Goal: Book appointment/travel/reservation

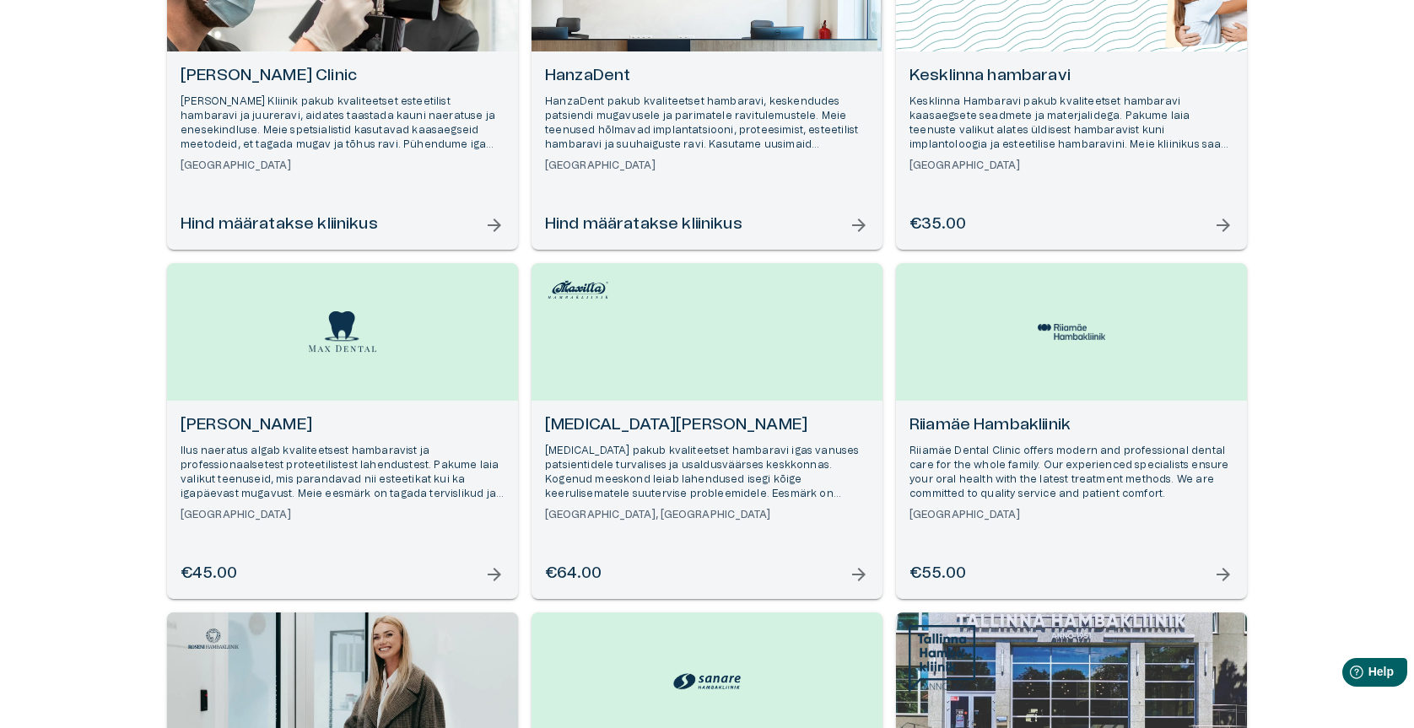
scroll to position [102, 0]
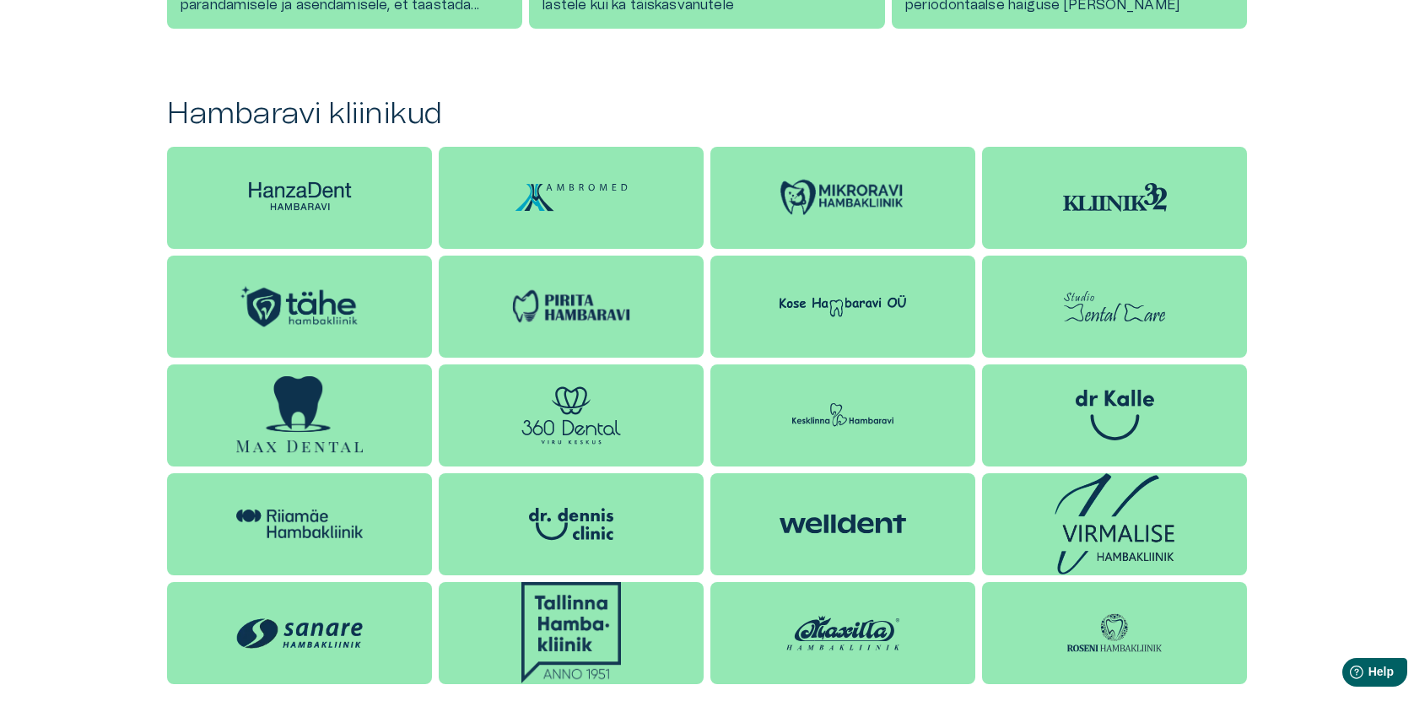
scroll to position [1533, 0]
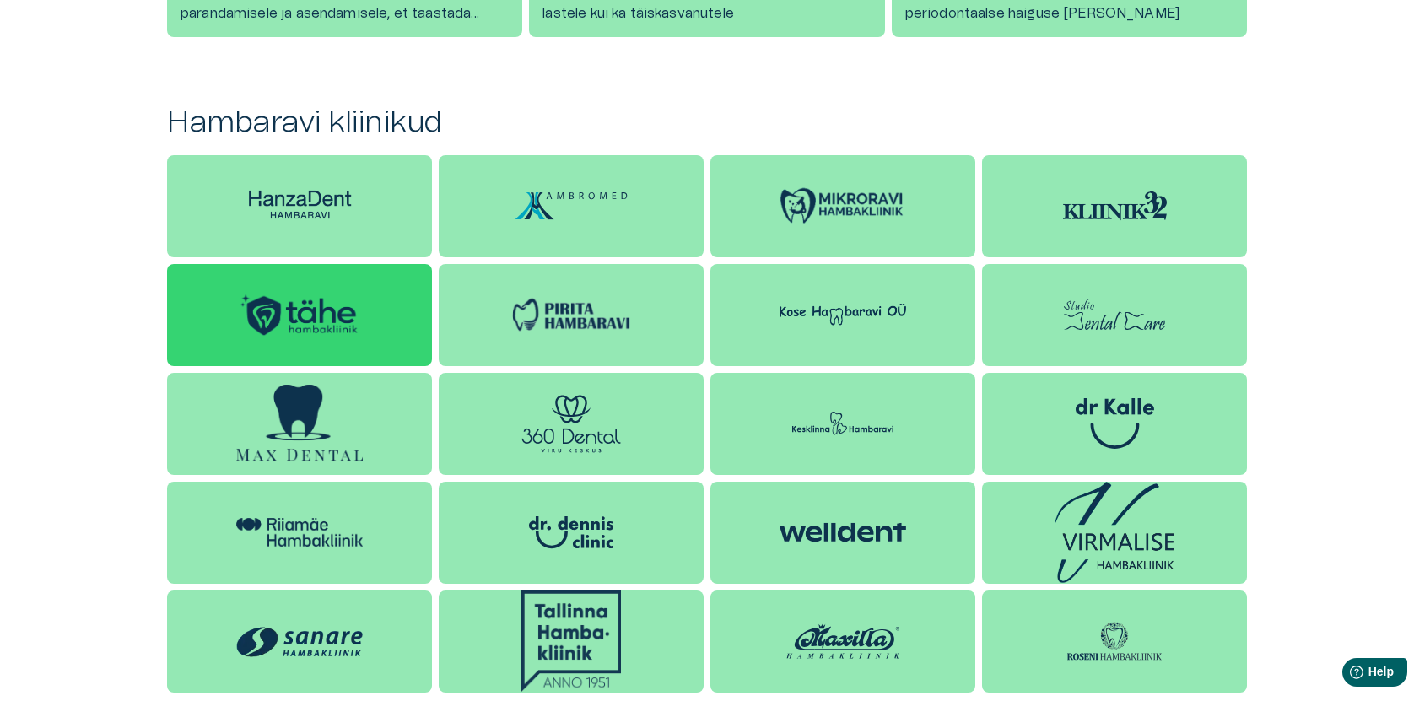
click at [303, 330] on img at bounding box center [299, 315] width 127 height 48
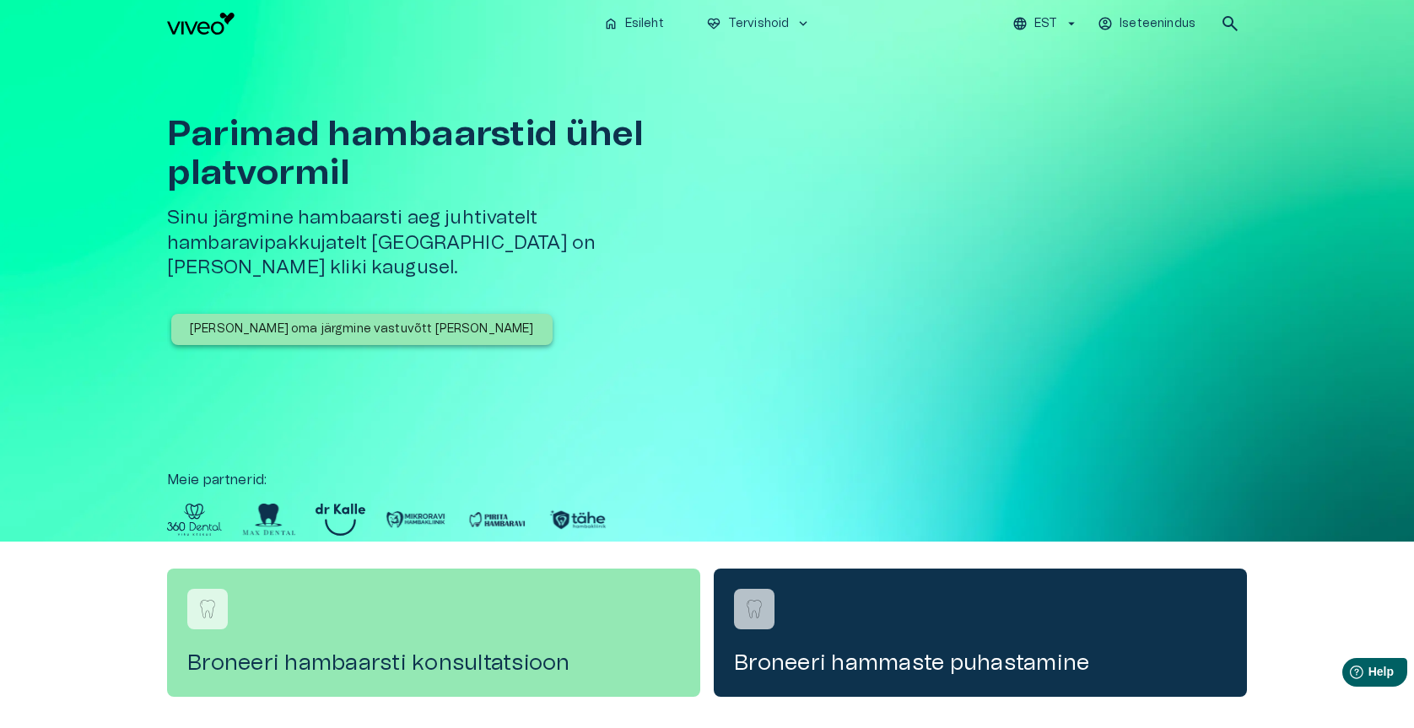
scroll to position [1533, 0]
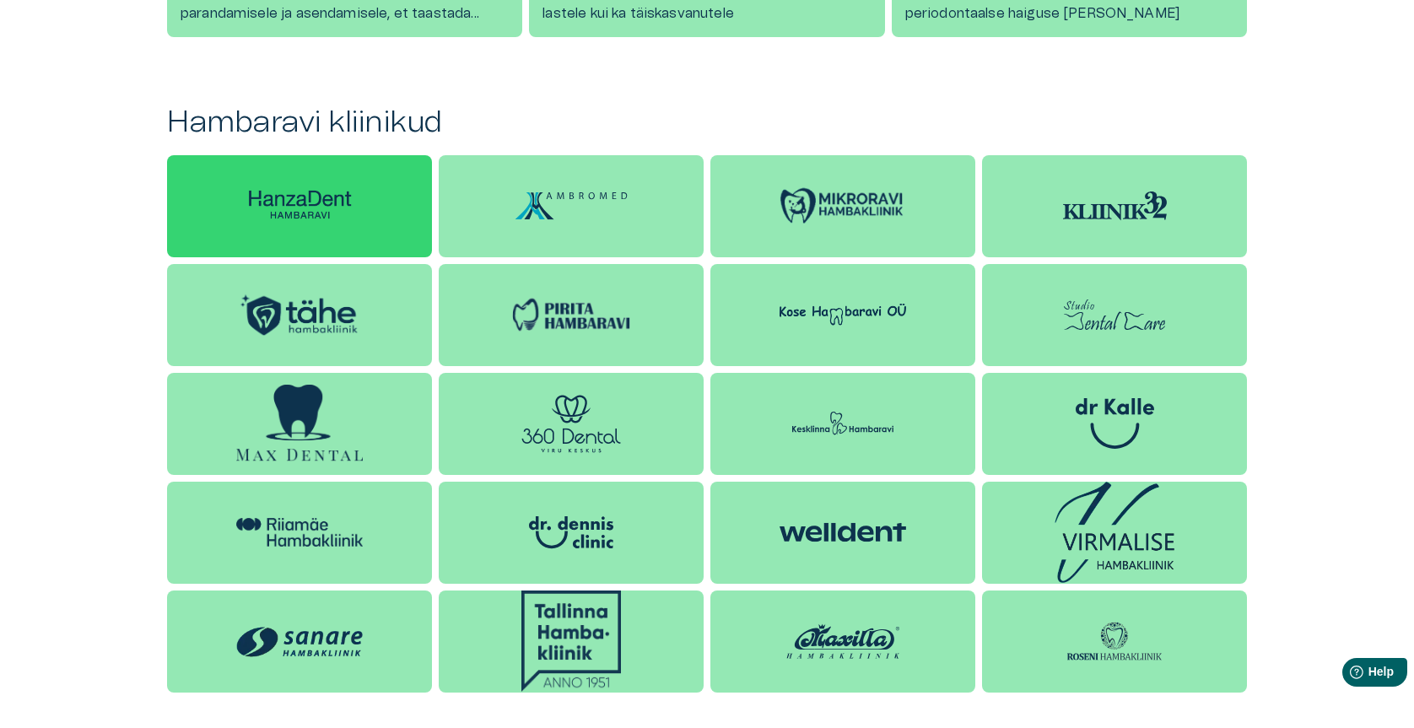
click at [337, 202] on img at bounding box center [299, 206] width 127 height 40
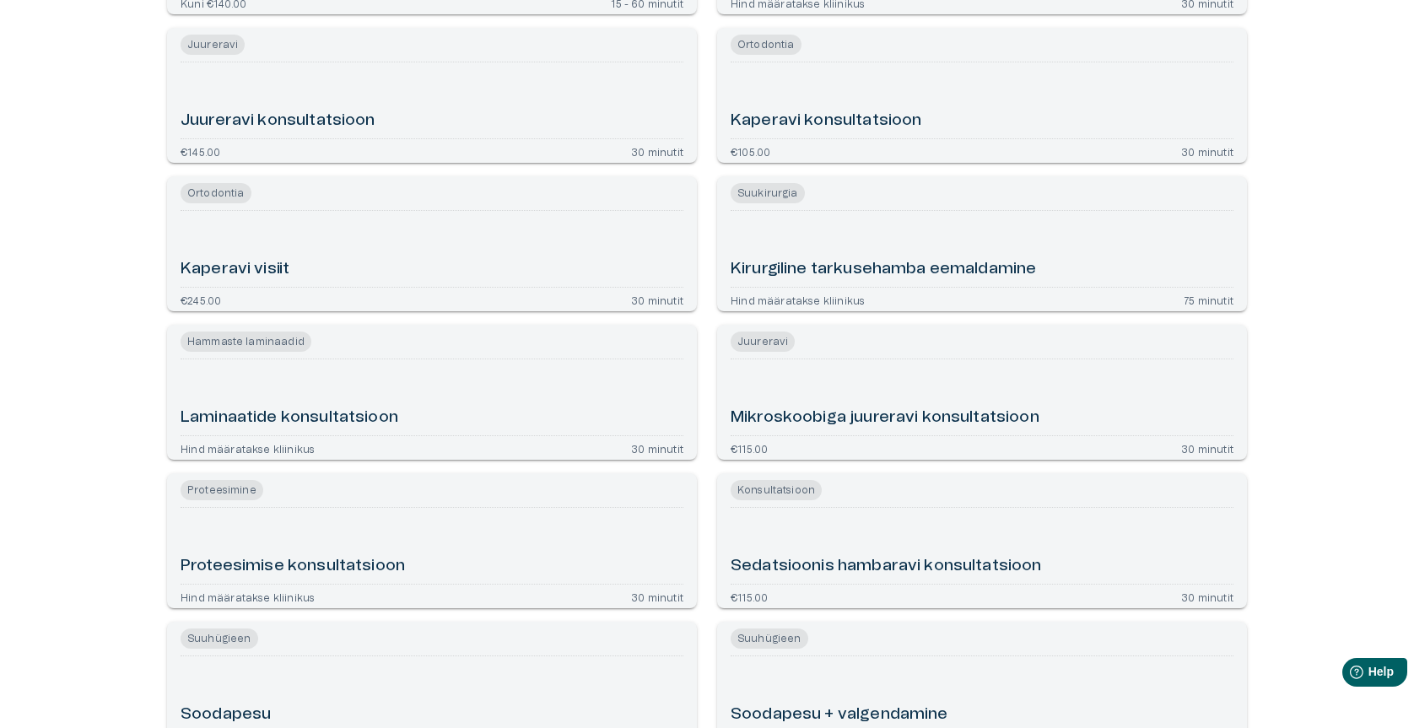
scroll to position [1350, 0]
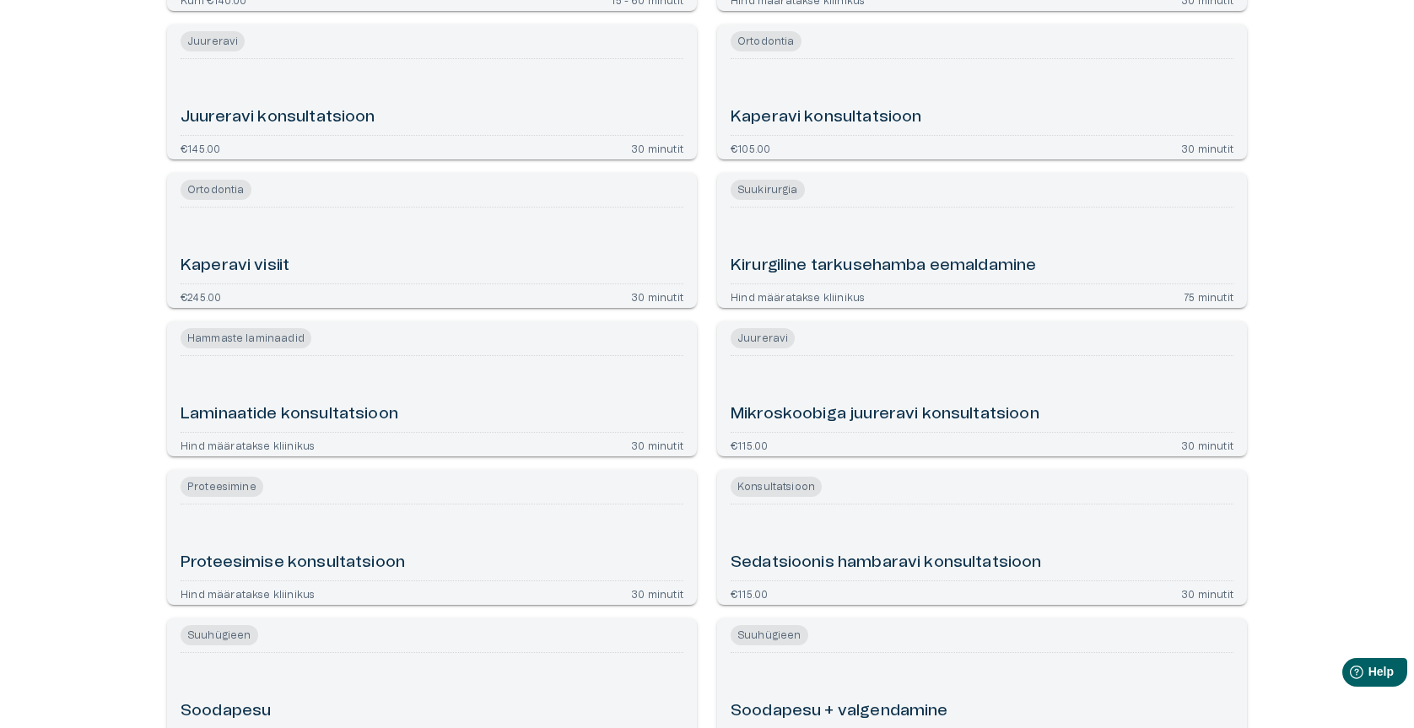
click at [353, 559] on h6 "Proteesimise konsultatsioon" at bounding box center [293, 563] width 224 height 23
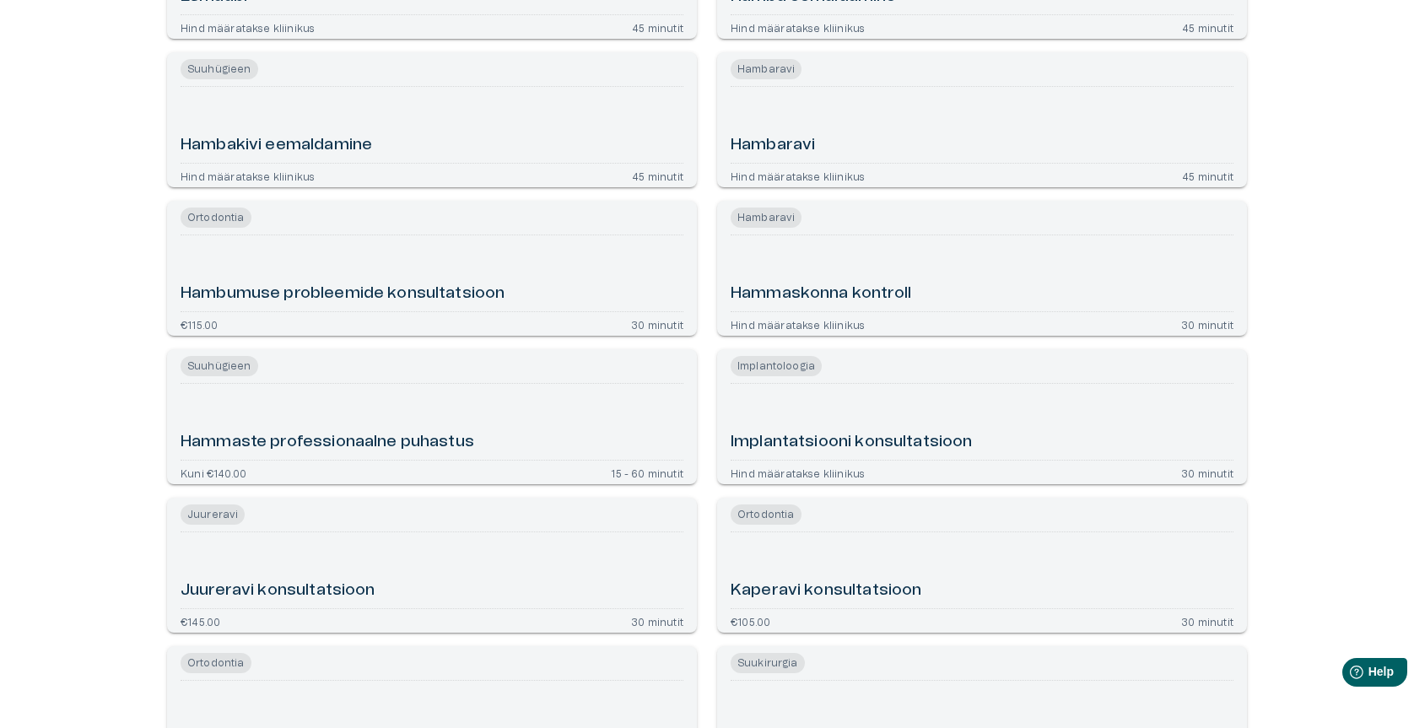
scroll to position [585, 0]
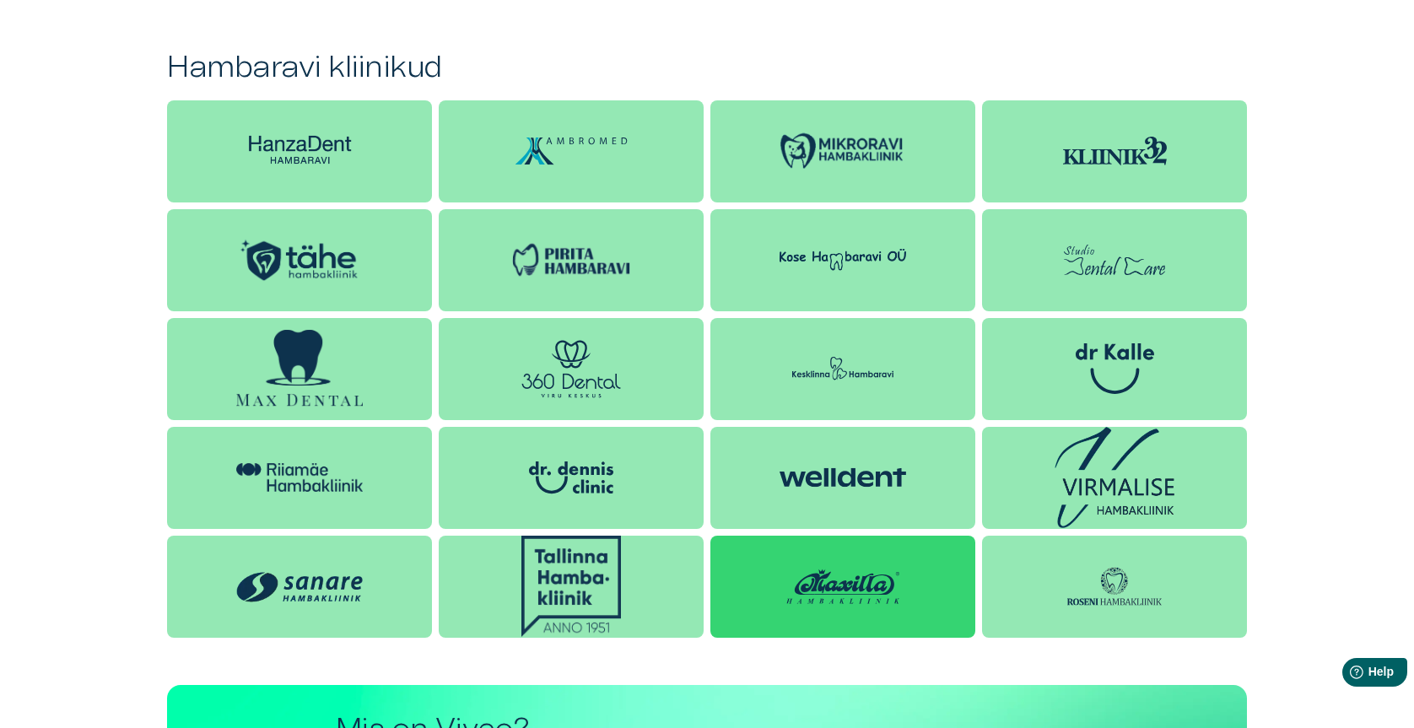
scroll to position [1617, 0]
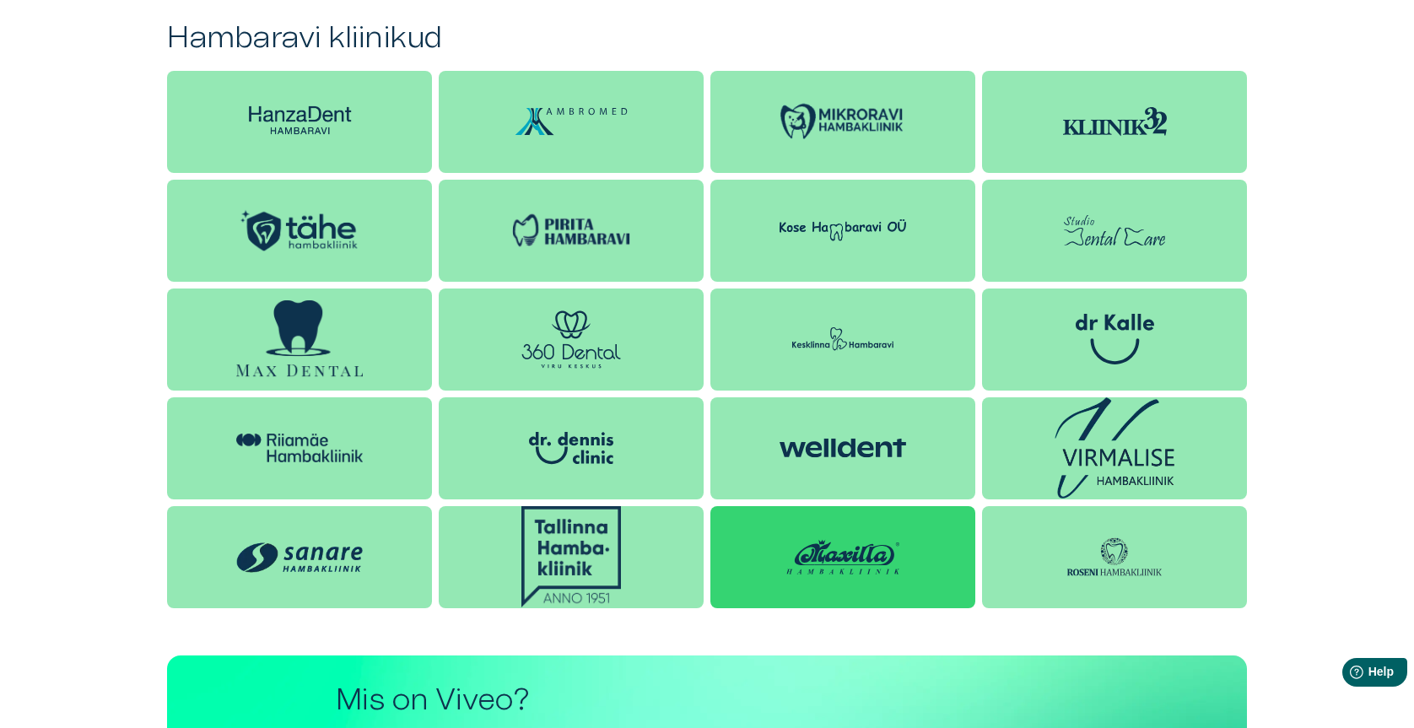
click at [811, 565] on img at bounding box center [843, 557] width 127 height 51
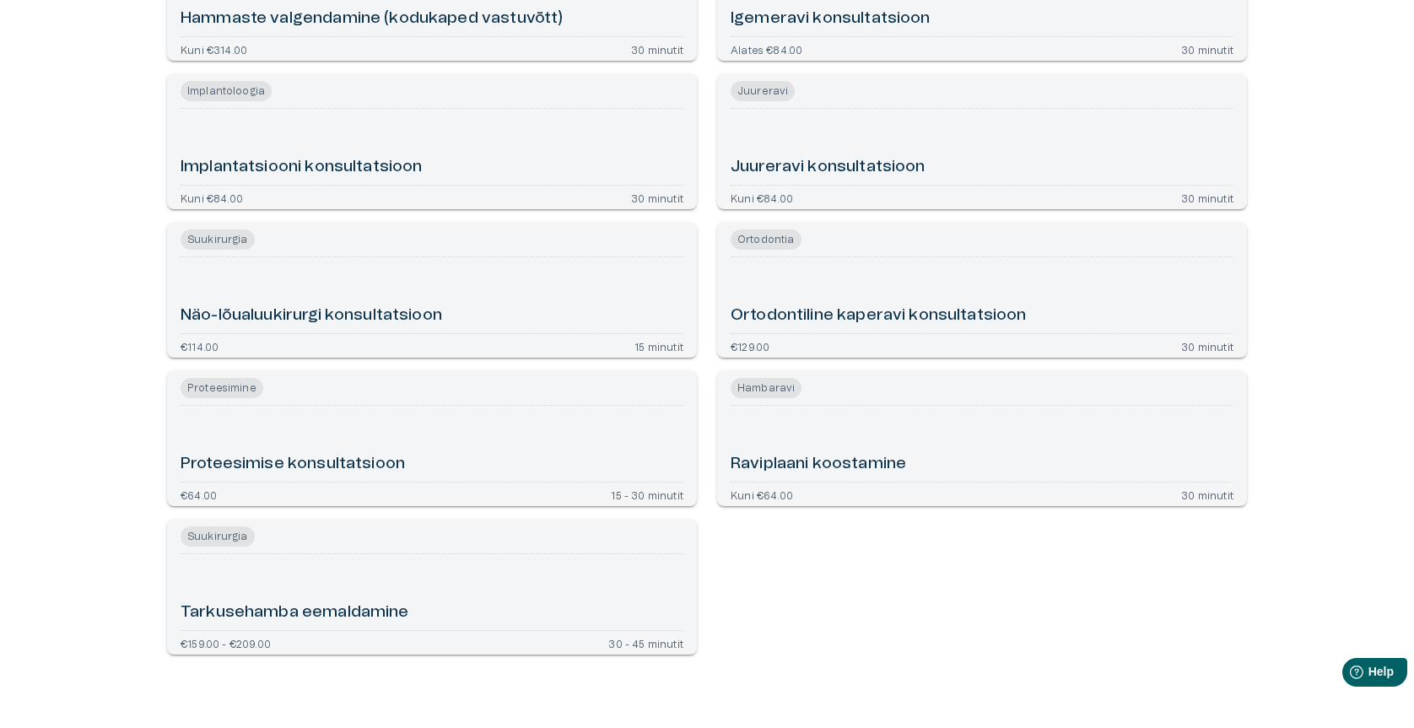
scroll to position [1181, 0]
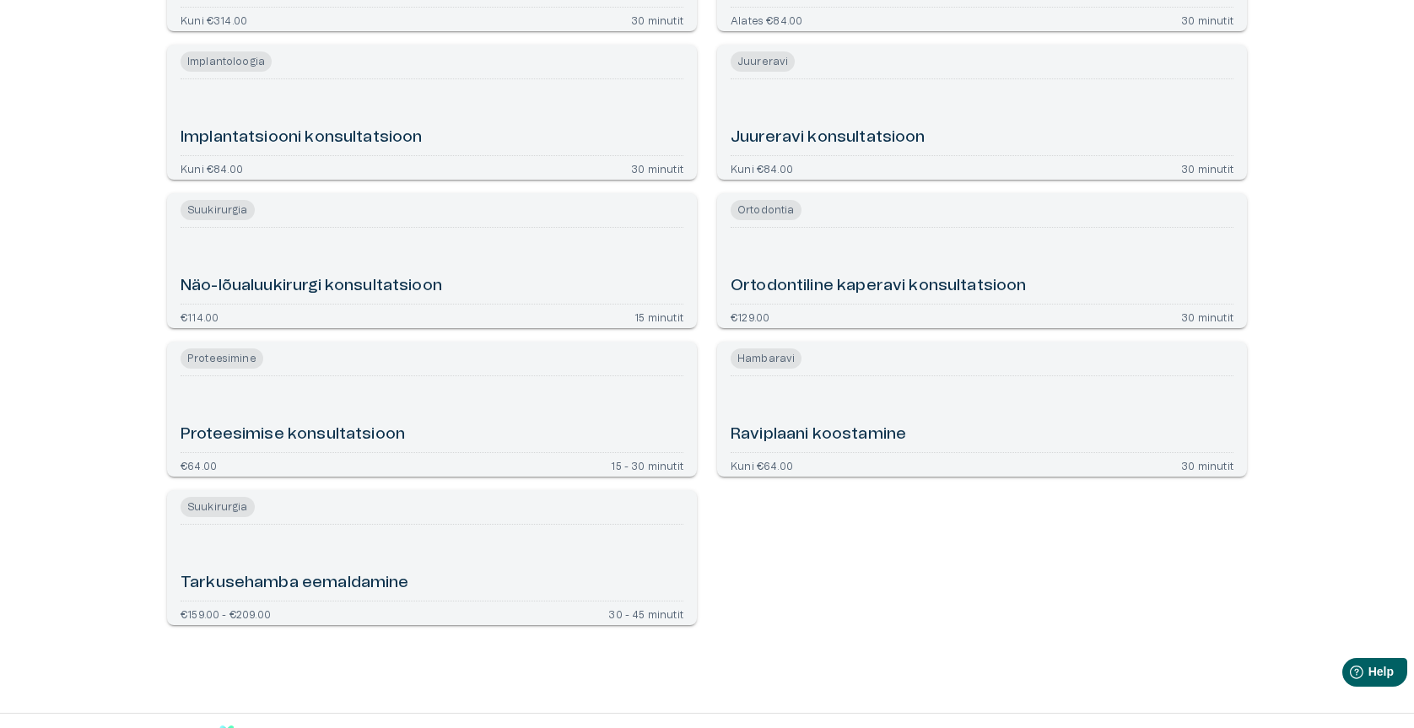
click at [358, 426] on h6 "Proteesimise konsultatsioon" at bounding box center [293, 435] width 224 height 23
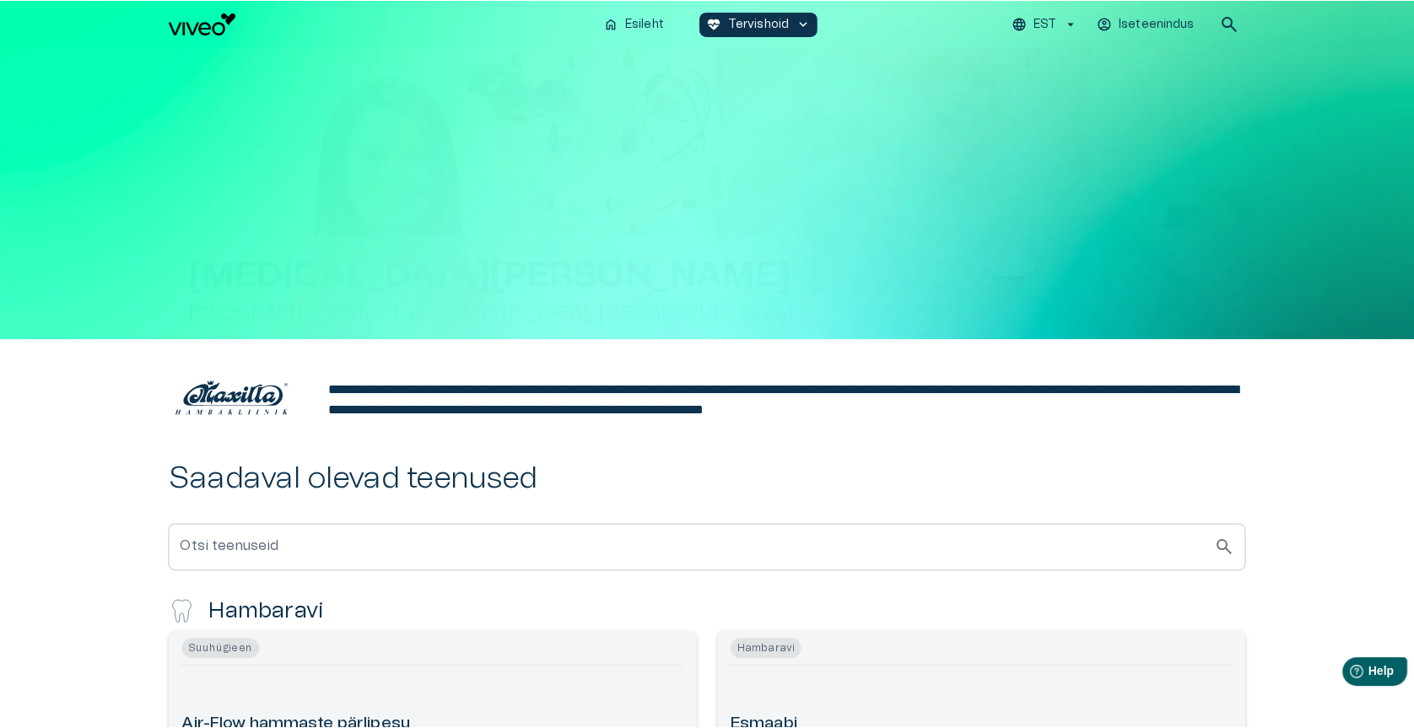
scroll to position [1181, 0]
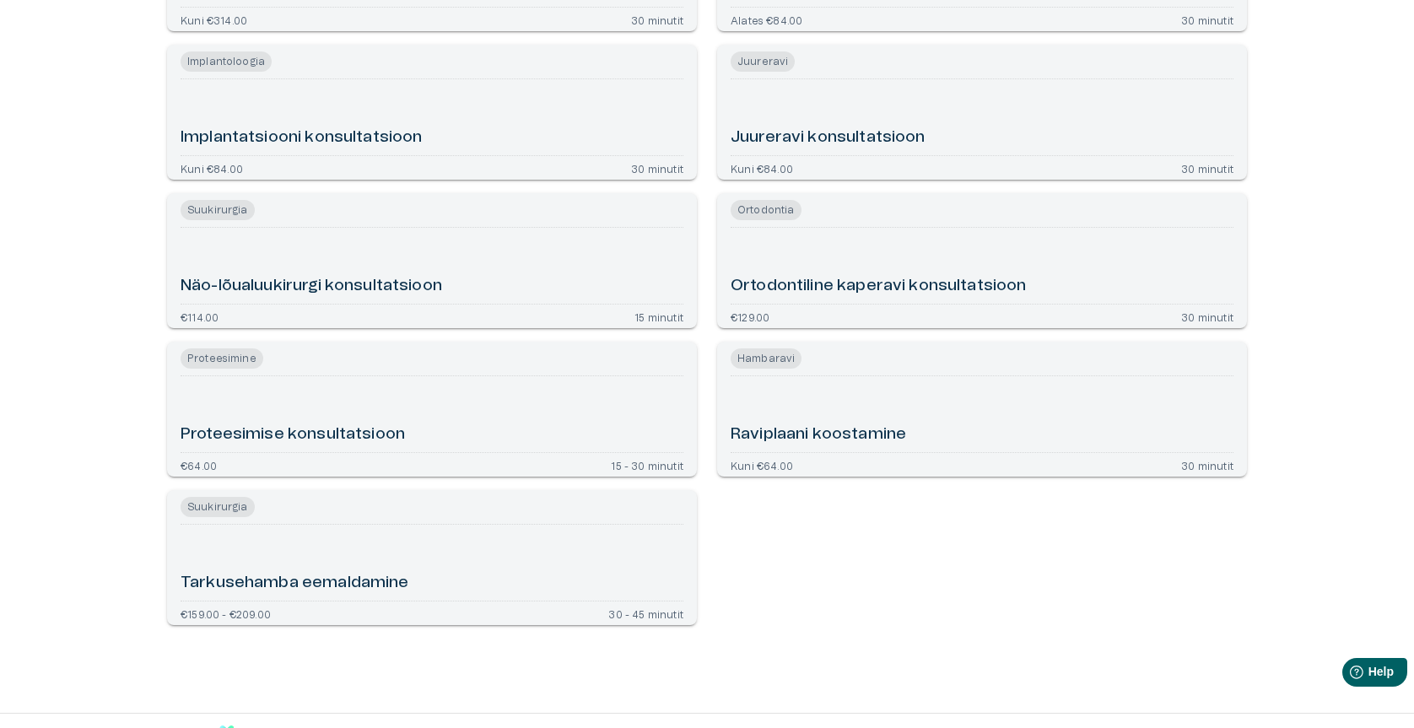
click at [313, 429] on h6 "Proteesimise konsultatsioon" at bounding box center [293, 435] width 224 height 23
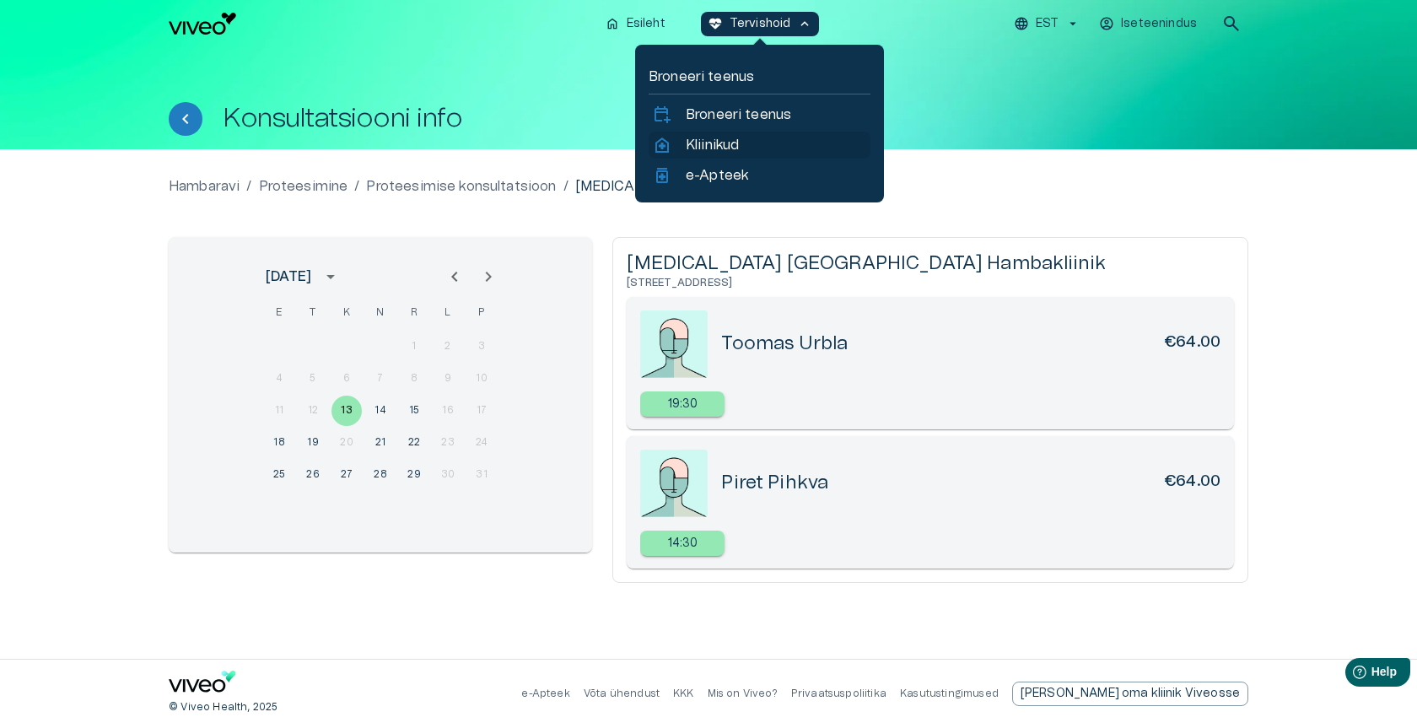
click at [739, 143] on p "Kliinikud" at bounding box center [712, 145] width 53 height 20
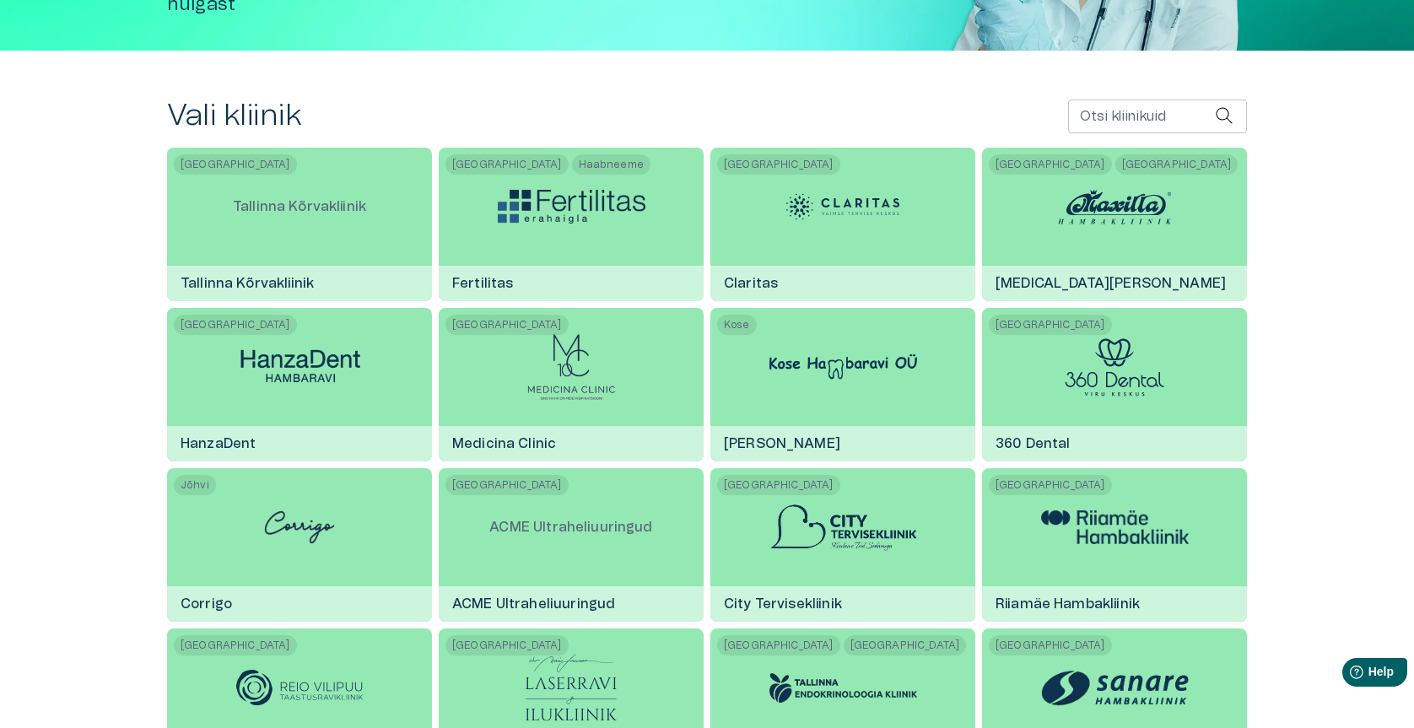
scroll to position [288, 0]
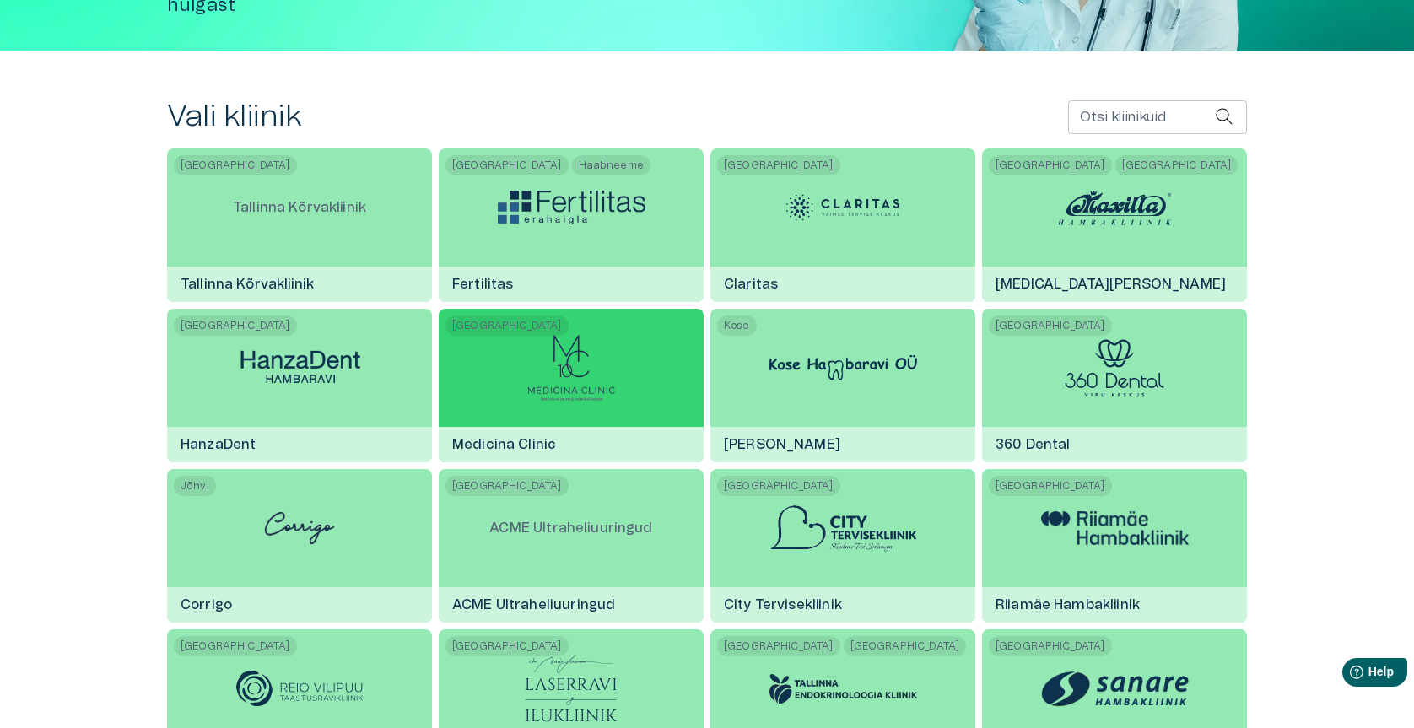
click at [588, 378] on img at bounding box center [570, 367] width 89 height 67
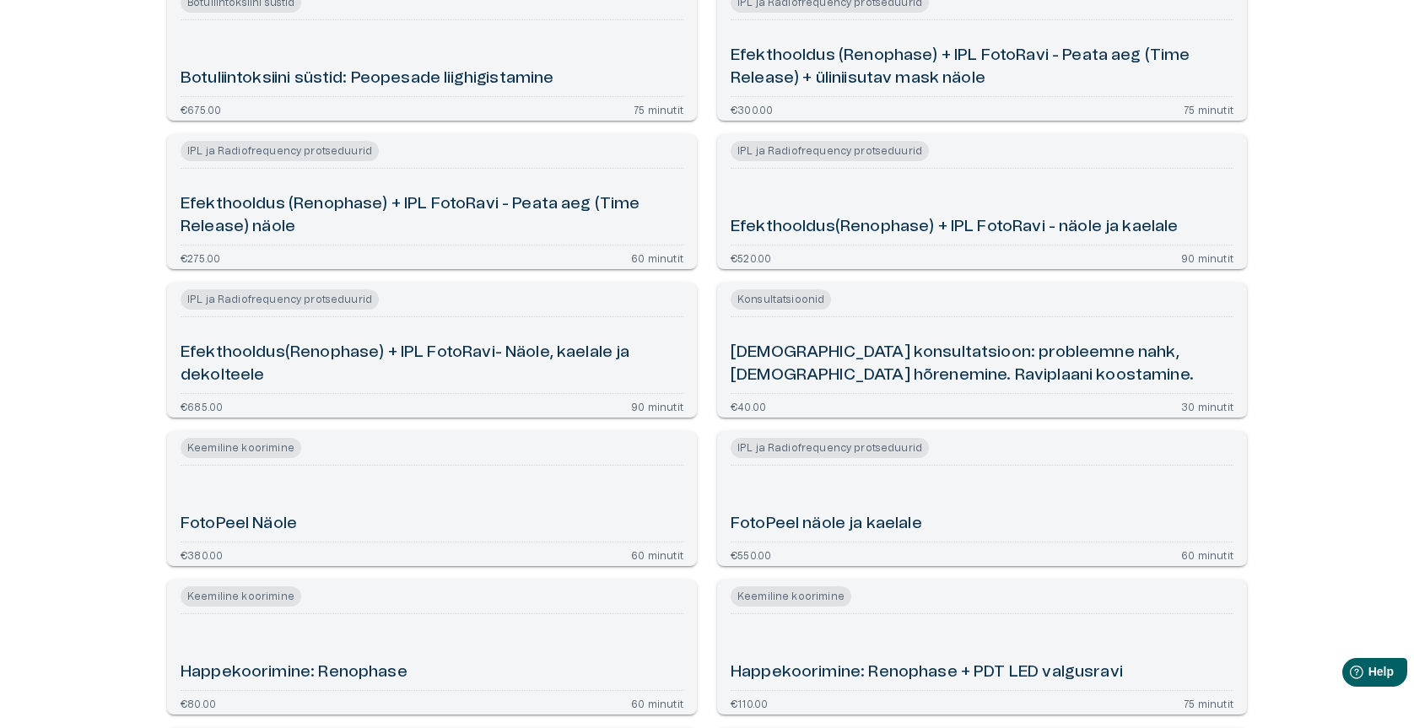
scroll to position [1012, 0]
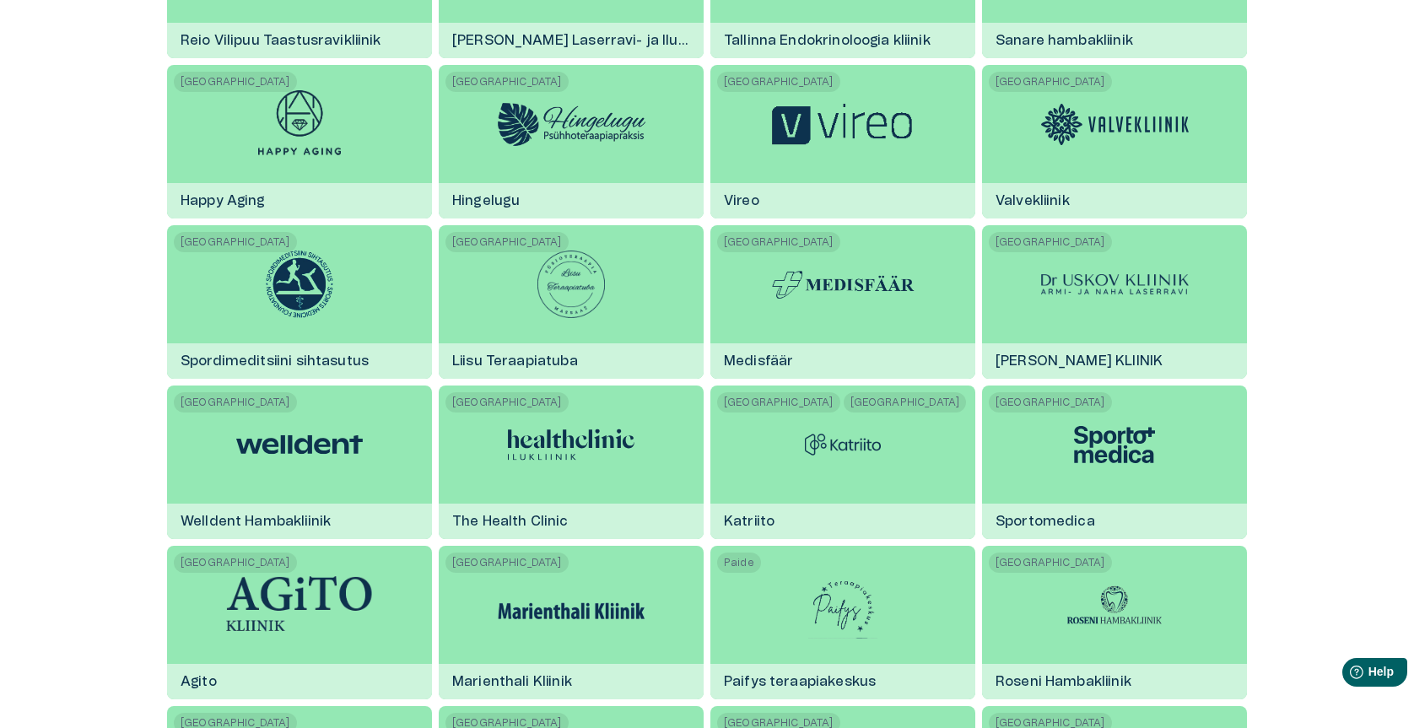
scroll to position [288, 0]
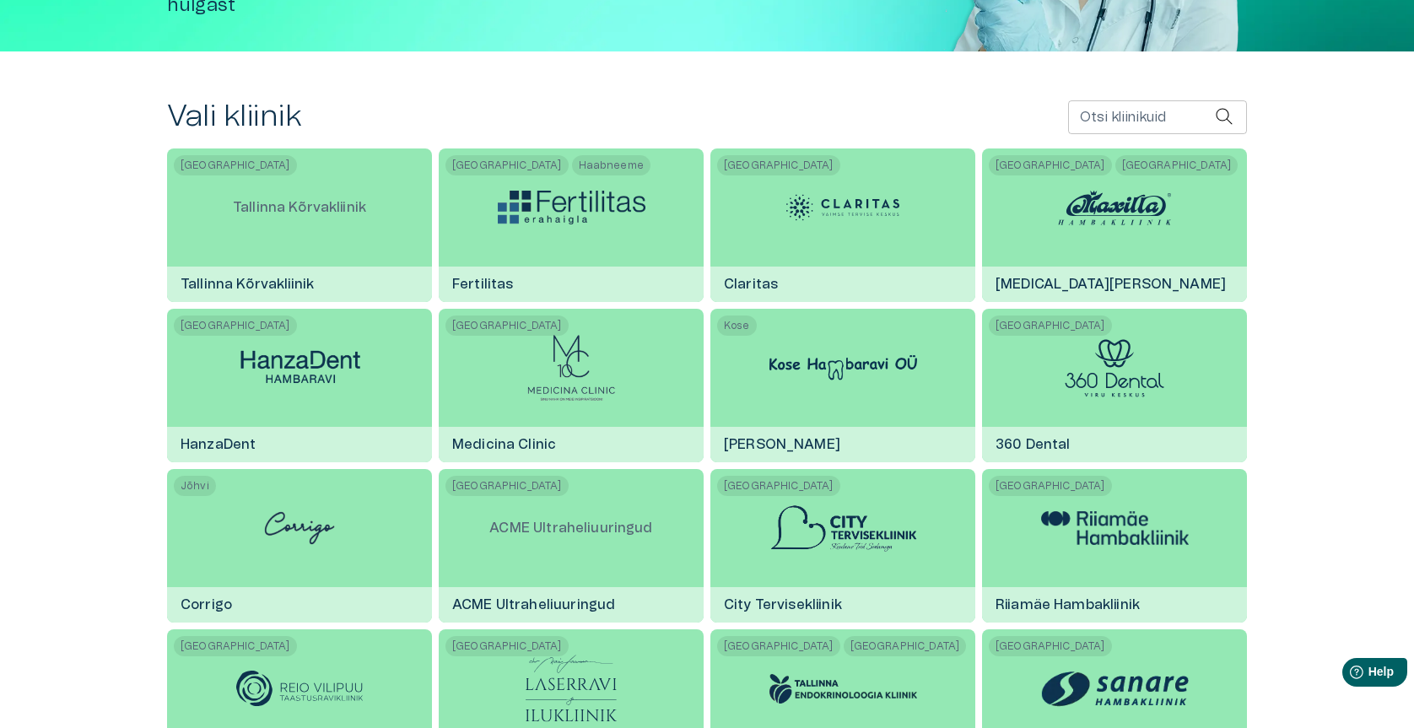
click at [1115, 162] on span "[GEOGRAPHIC_DATA]" at bounding box center [1176, 165] width 123 height 20
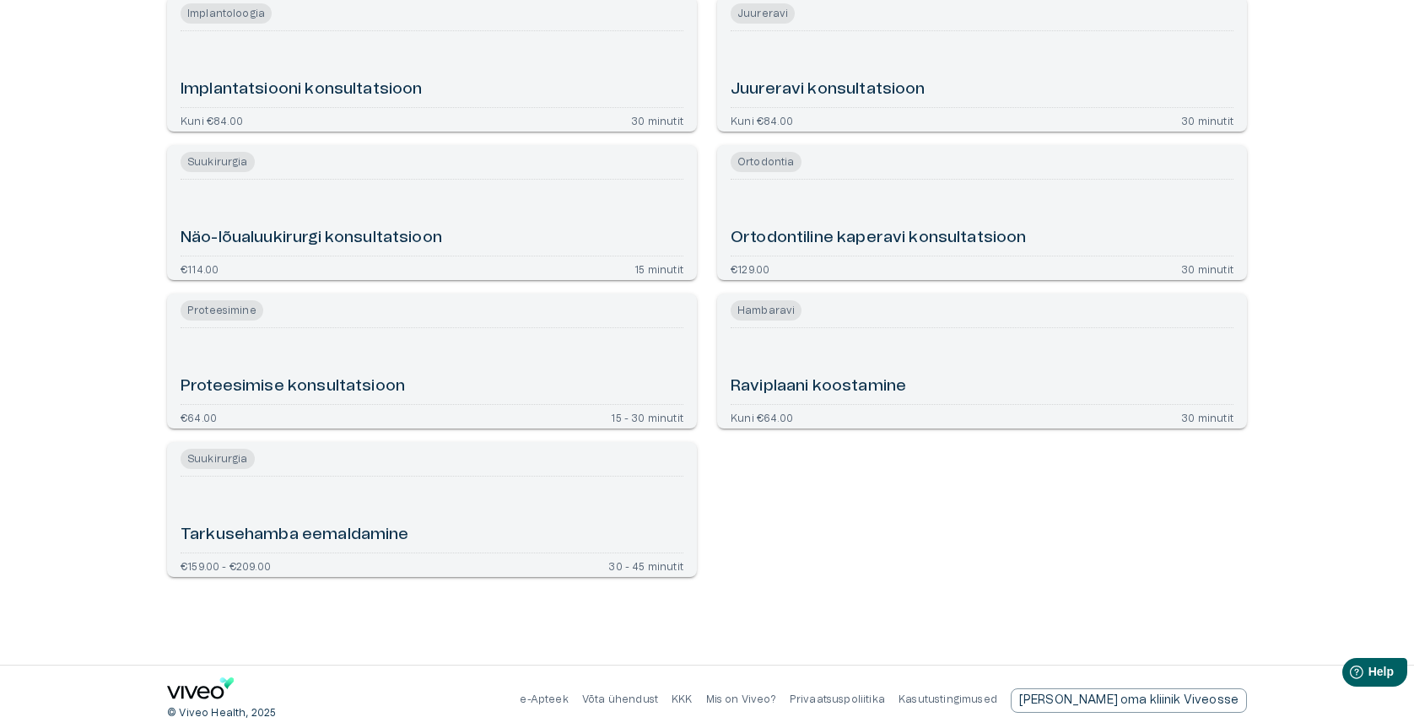
scroll to position [1236, 0]
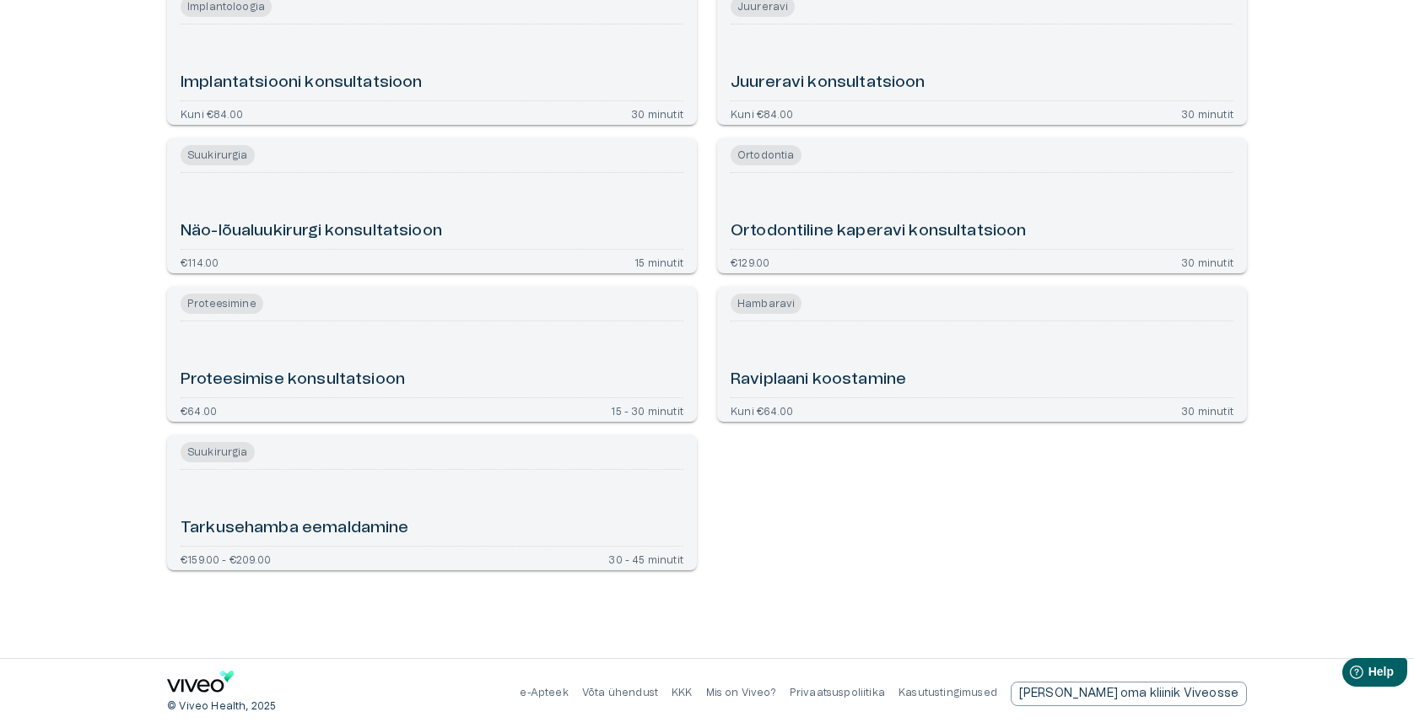
click at [339, 372] on h6 "Proteesimise konsultatsioon" at bounding box center [293, 380] width 224 height 23
